Goal: Task Accomplishment & Management: Manage account settings

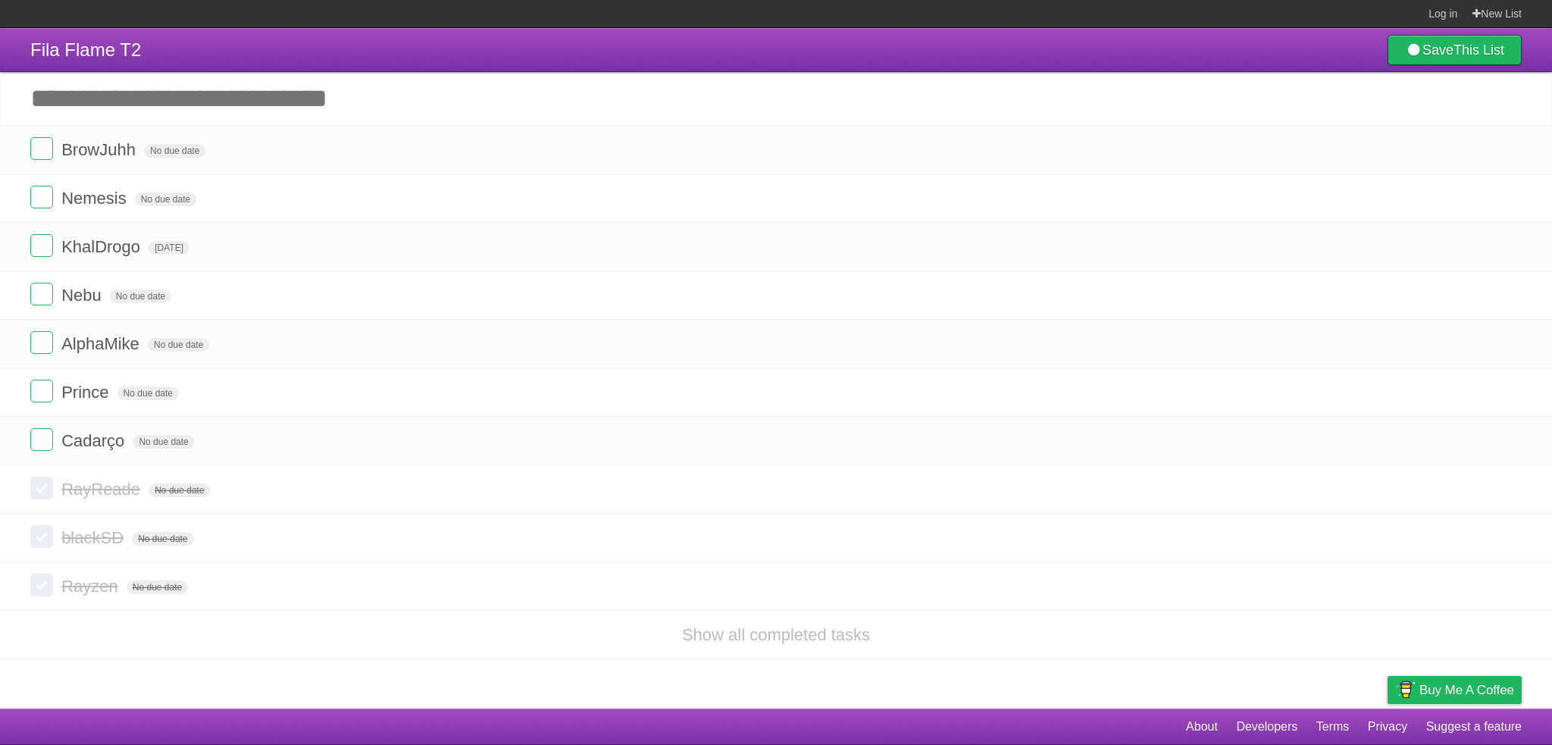
click at [207, 633] on li "Show all completed tasks" at bounding box center [776, 634] width 1552 height 49
click at [180, 153] on span "No due date" at bounding box center [174, 151] width 61 height 14
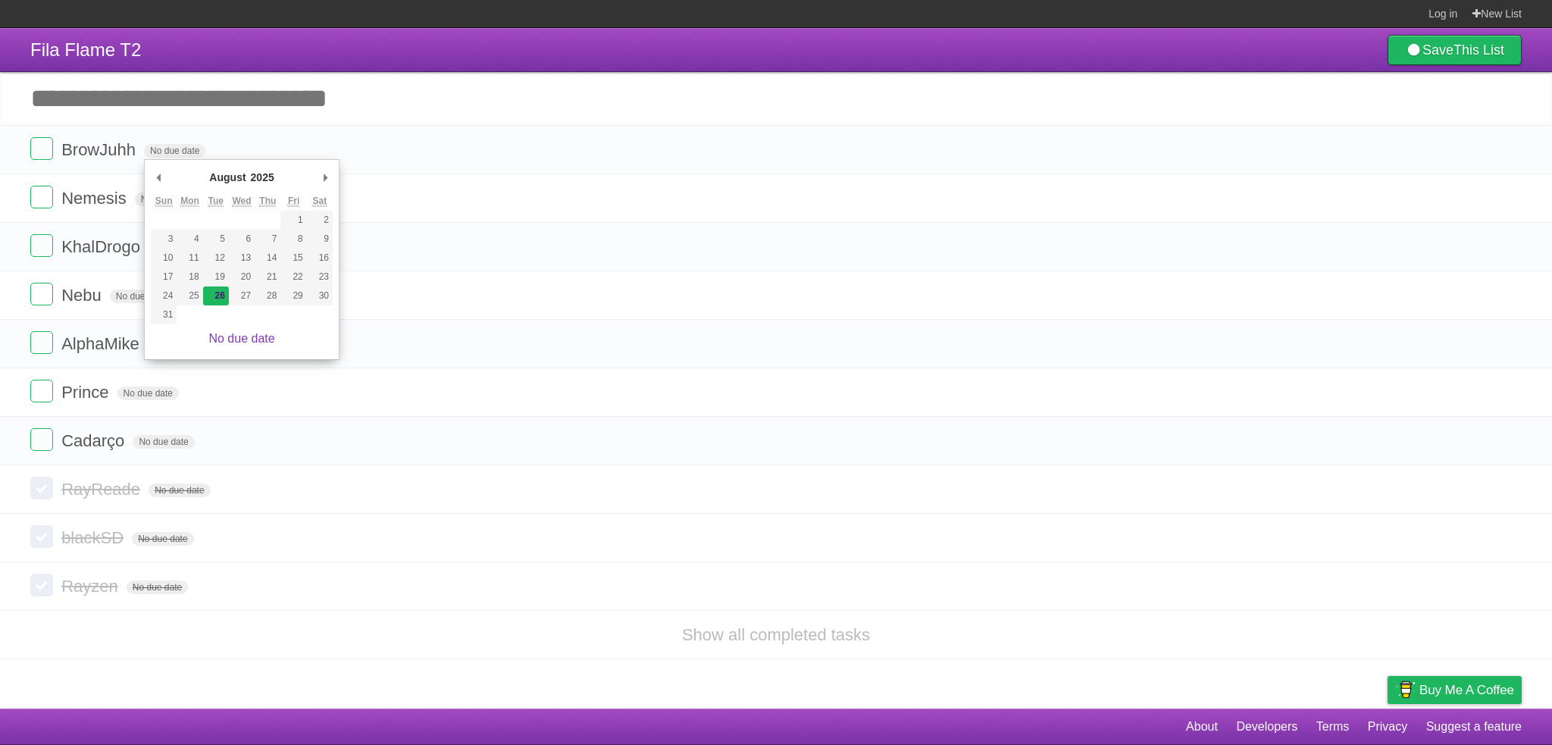
type span "Tue Aug 26 2025"
drag, startPoint x: 217, startPoint y: 299, endPoint x: 111, endPoint y: 199, distance: 146.4
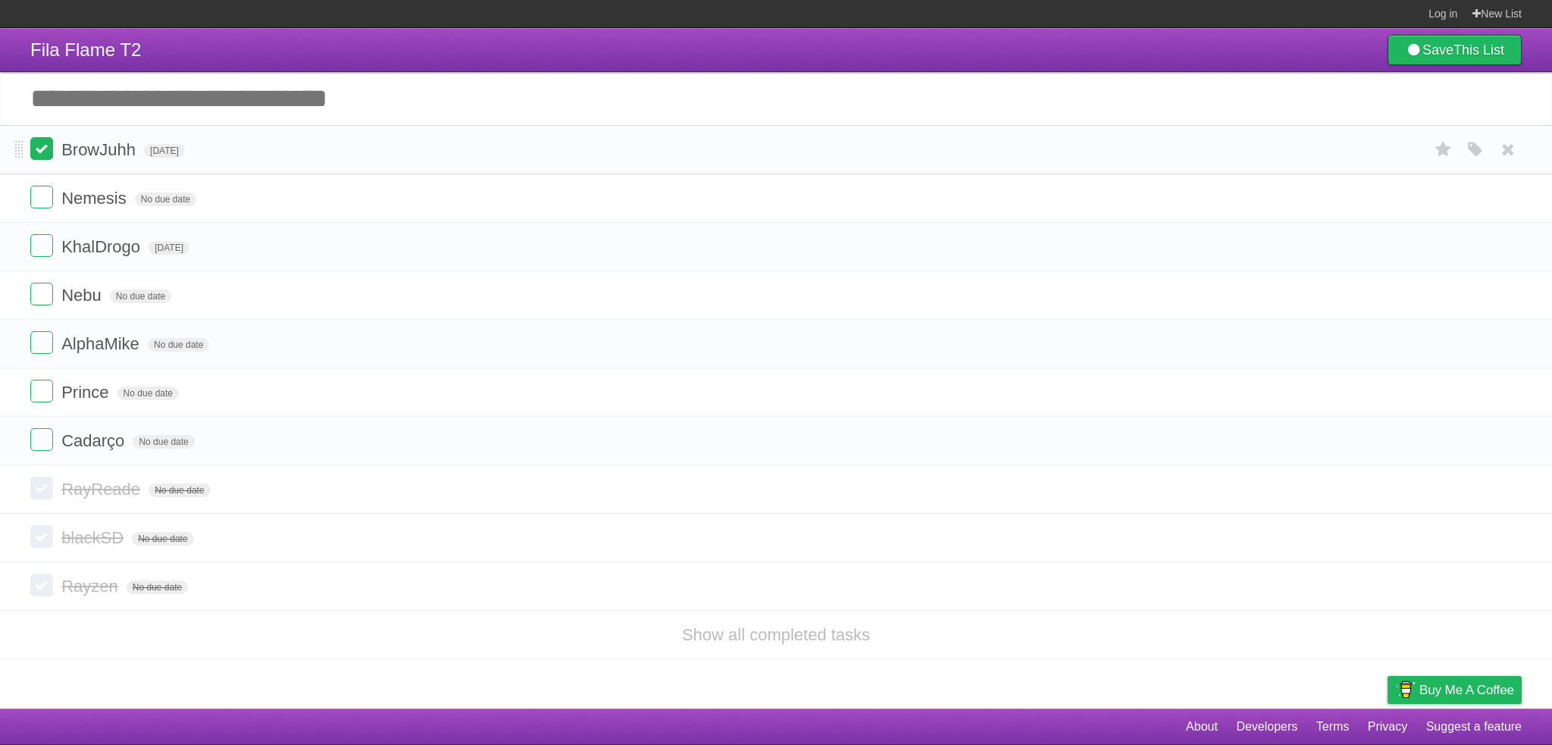
click at [46, 151] on label at bounding box center [41, 148] width 23 height 23
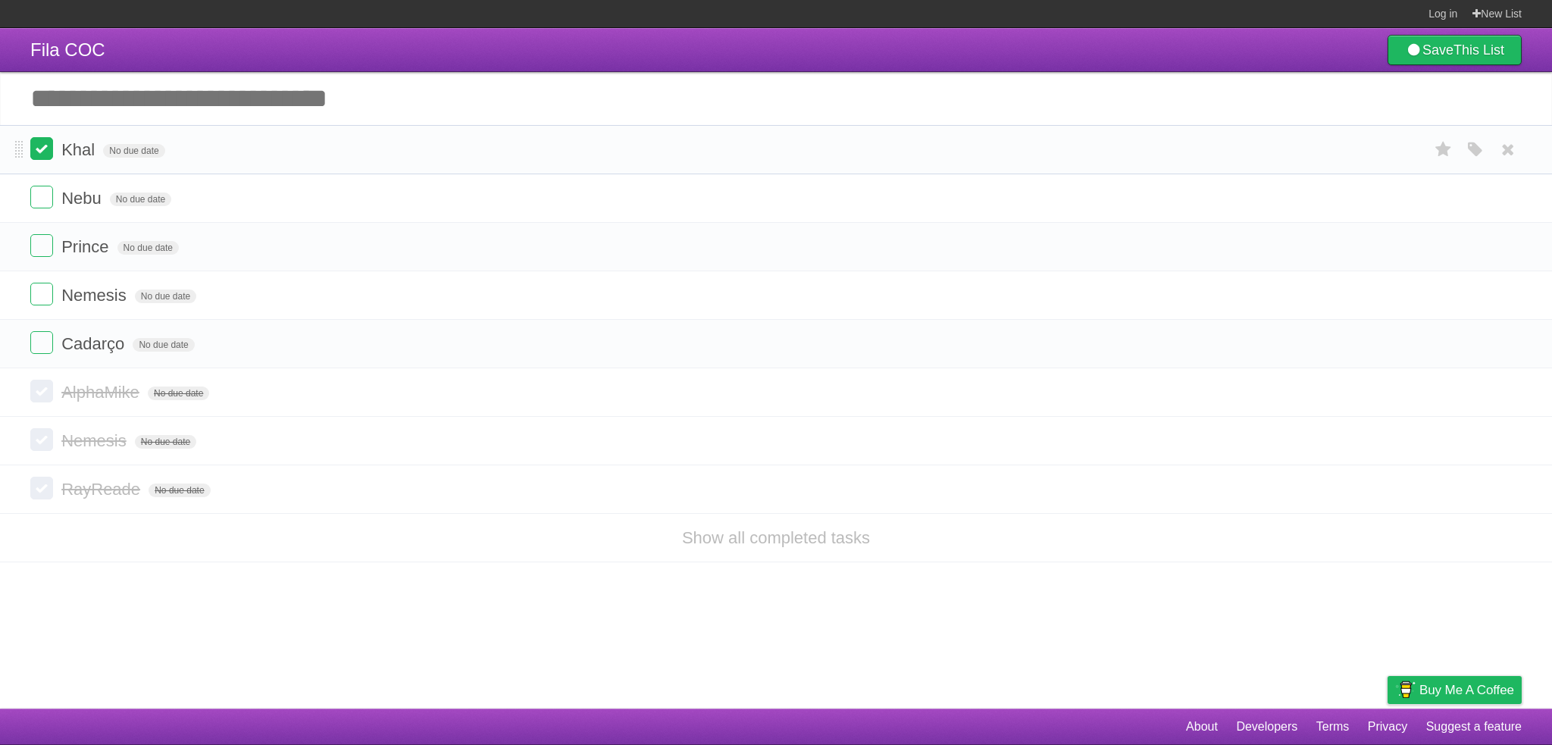
click at [42, 152] on label at bounding box center [41, 148] width 23 height 23
click at [130, 154] on span "No due date" at bounding box center [133, 151] width 61 height 14
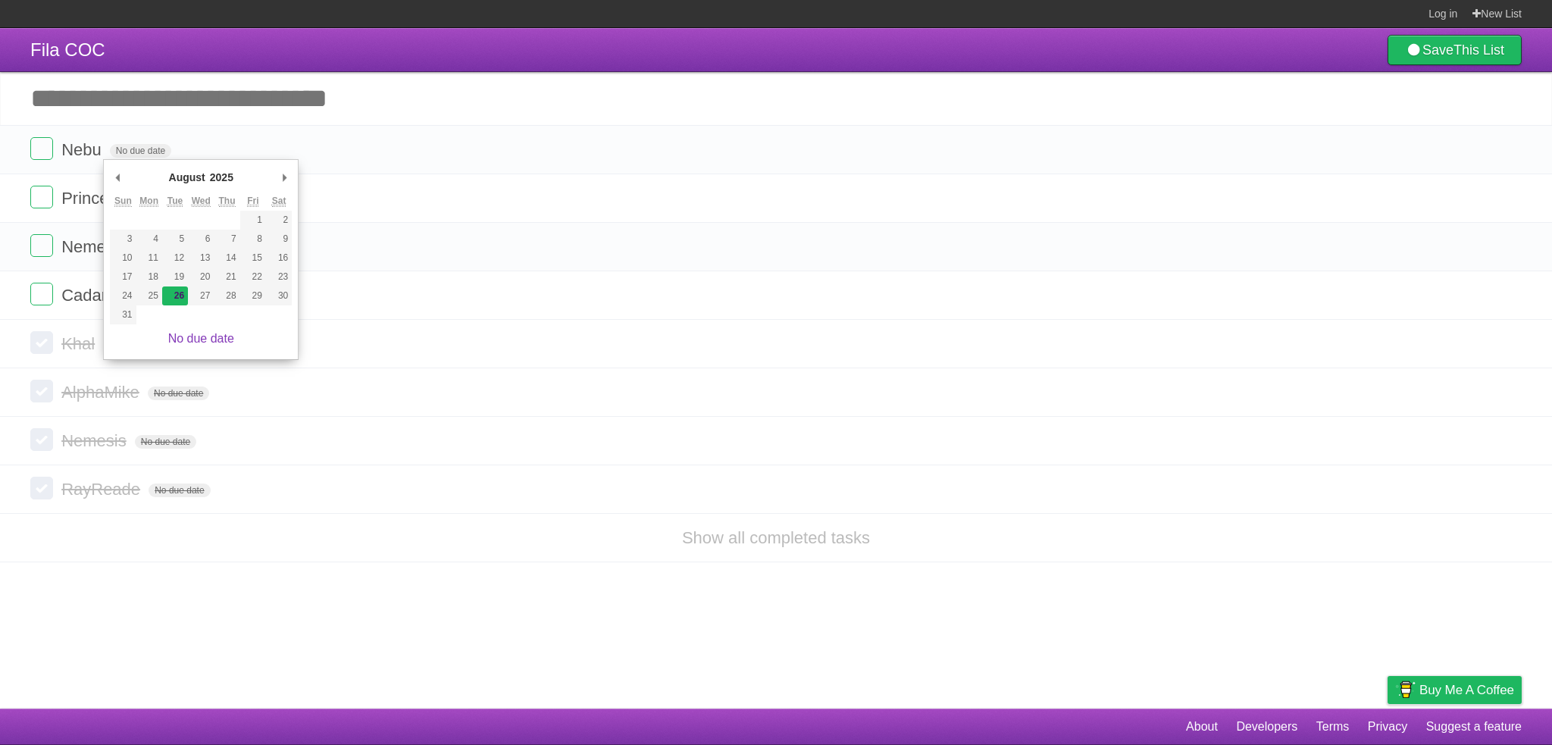
type span "Tue Aug 26 2025"
